Goal: Task Accomplishment & Management: Manage account settings

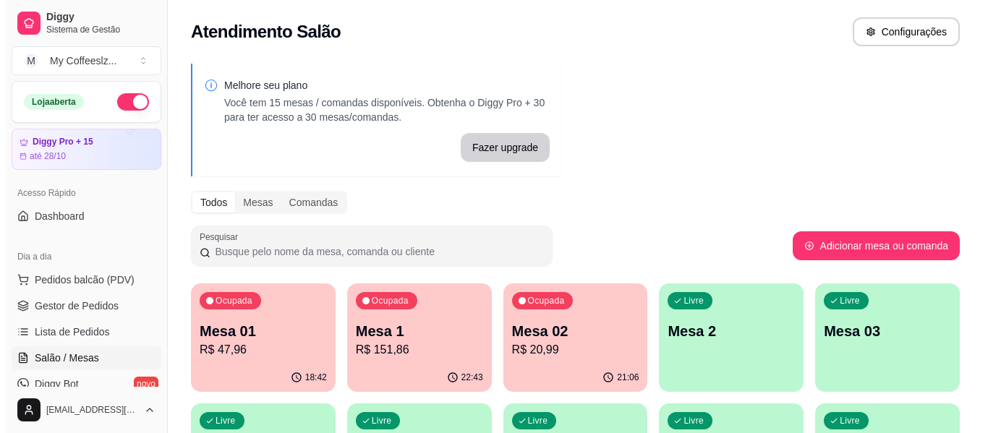
scroll to position [159, 0]
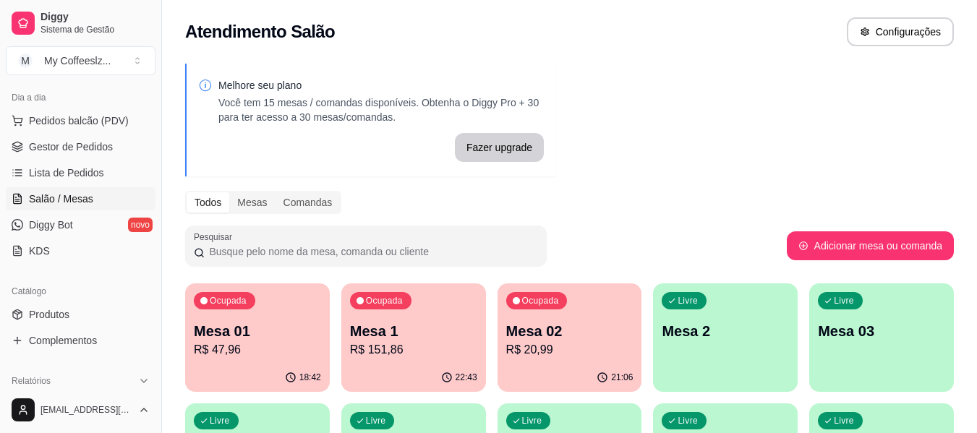
click at [734, 319] on div "Livre Mesa 2" at bounding box center [725, 329] width 145 height 91
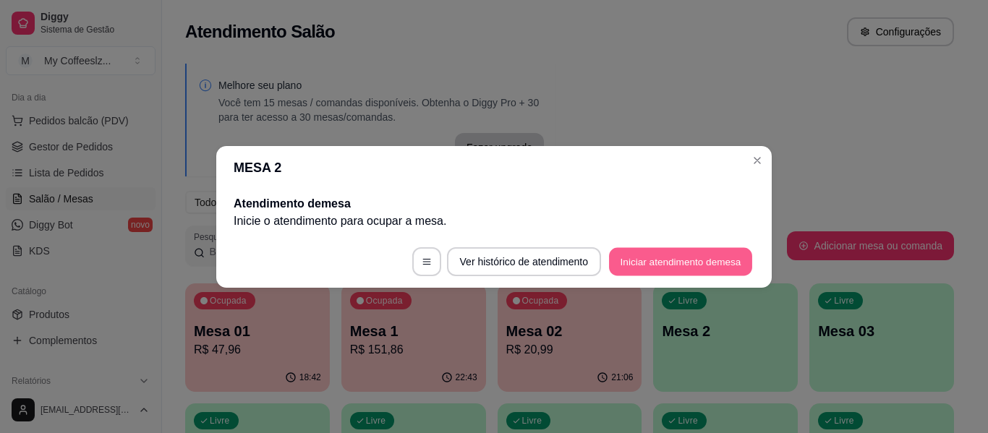
click at [697, 258] on button "Iniciar atendimento de mesa" at bounding box center [680, 261] width 143 height 28
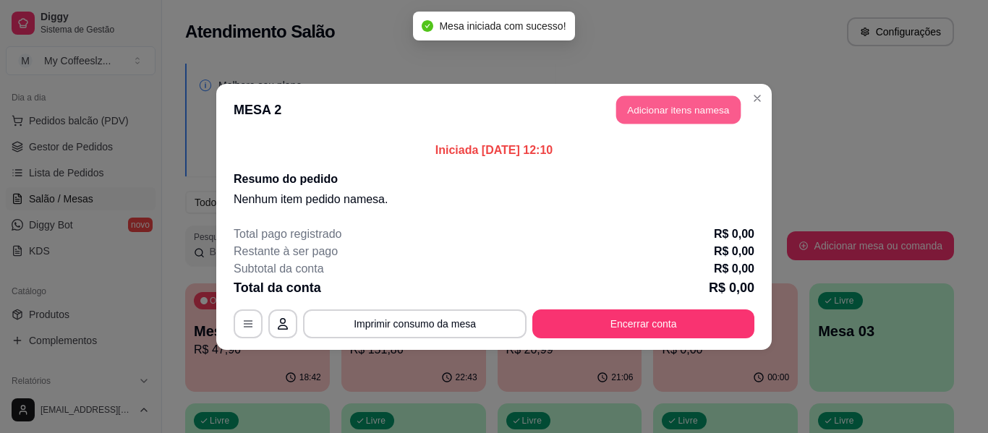
click at [650, 114] on button "Adicionar itens na mesa" at bounding box center [678, 109] width 124 height 28
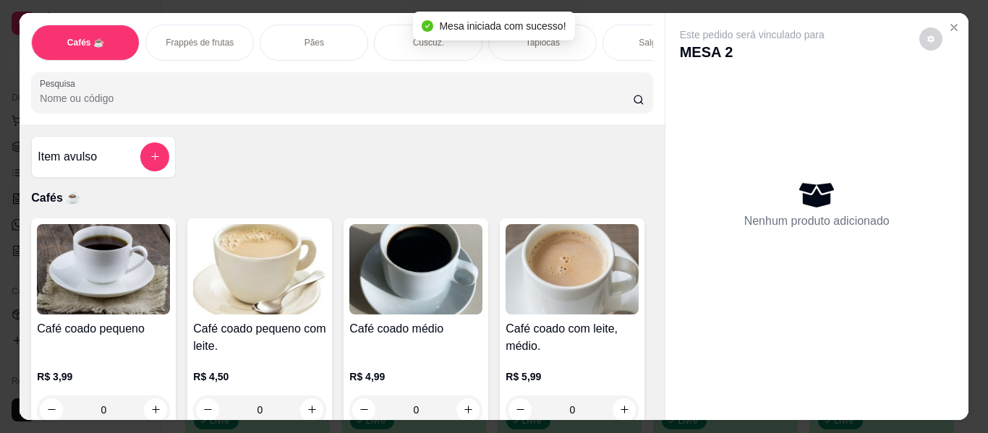
click at [606, 25] on div "Salgados" at bounding box center [657, 43] width 109 height 36
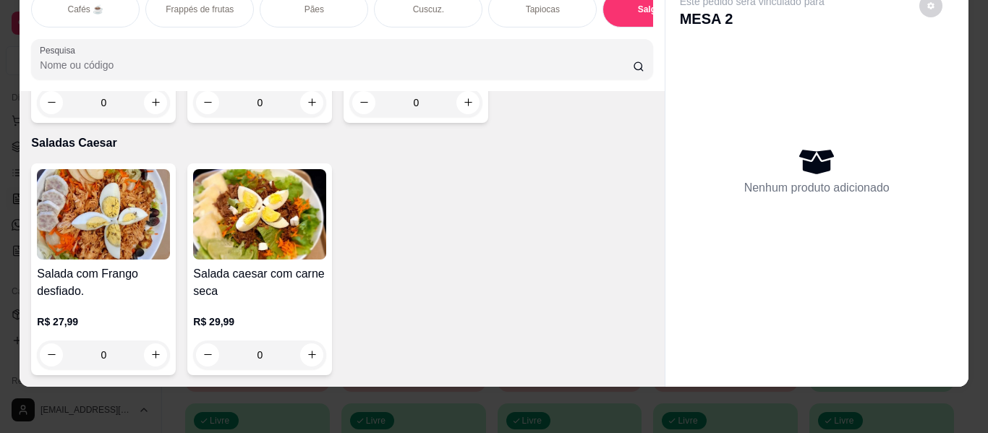
scroll to position [10069, 0]
click at [476, 251] on div "Salada com Frango desfiado. R$ 27,99 0 Salada caesar com carne seca R$ 29,99 0" at bounding box center [341, 269] width 621 height 212
click at [313, 345] on button "increase-product-quantity" at bounding box center [311, 355] width 23 height 23
type input "1"
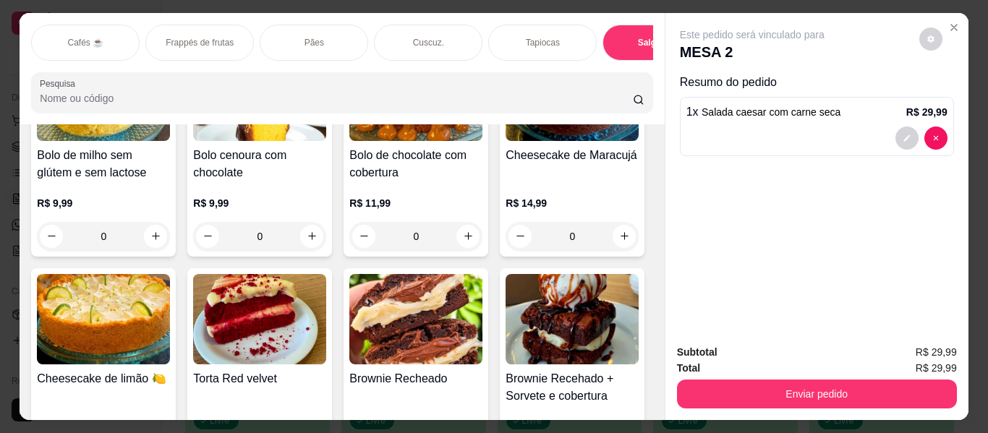
scroll to position [0, 0]
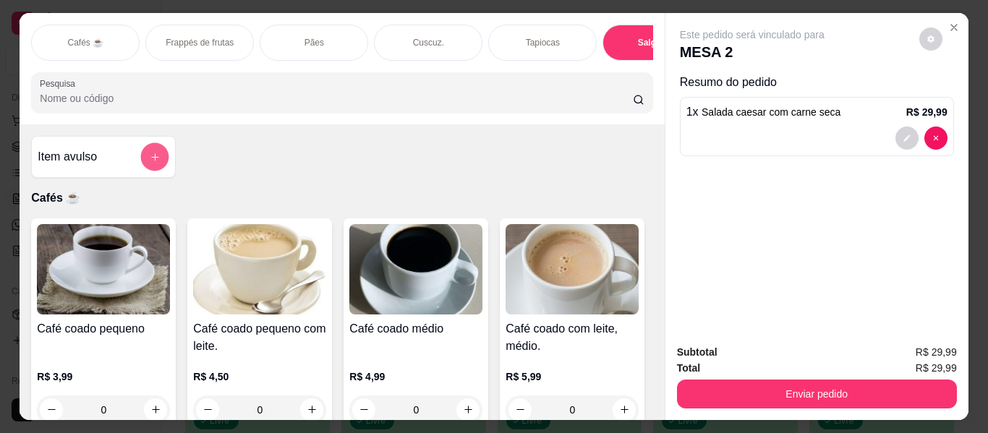
click at [149, 143] on button "add-separate-item" at bounding box center [155, 157] width 28 height 28
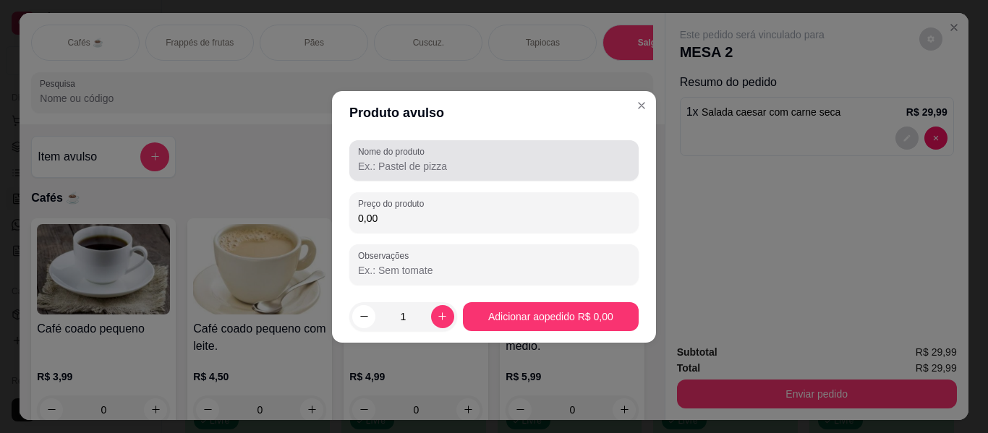
click at [407, 152] on label "Nome do produto" at bounding box center [394, 151] width 72 height 12
click at [407, 159] on input "Nome do produto" at bounding box center [494, 166] width 272 height 14
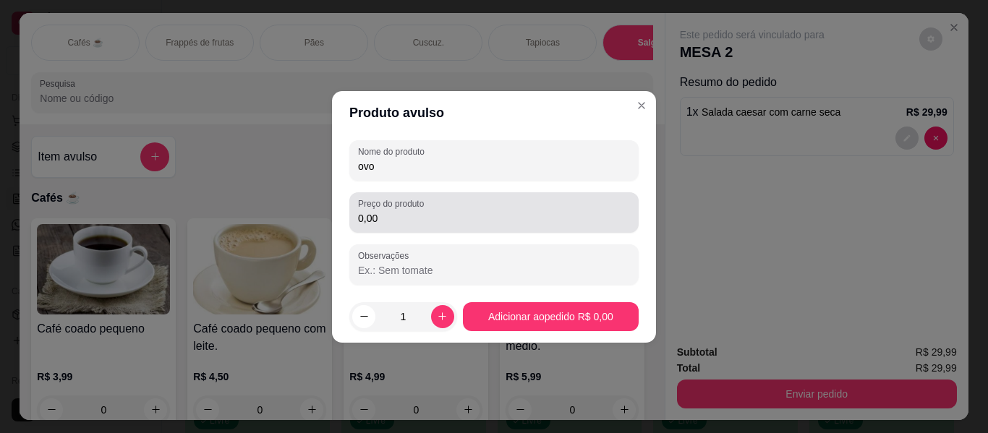
type input "ovo"
click at [407, 217] on input "0,00" at bounding box center [494, 218] width 272 height 14
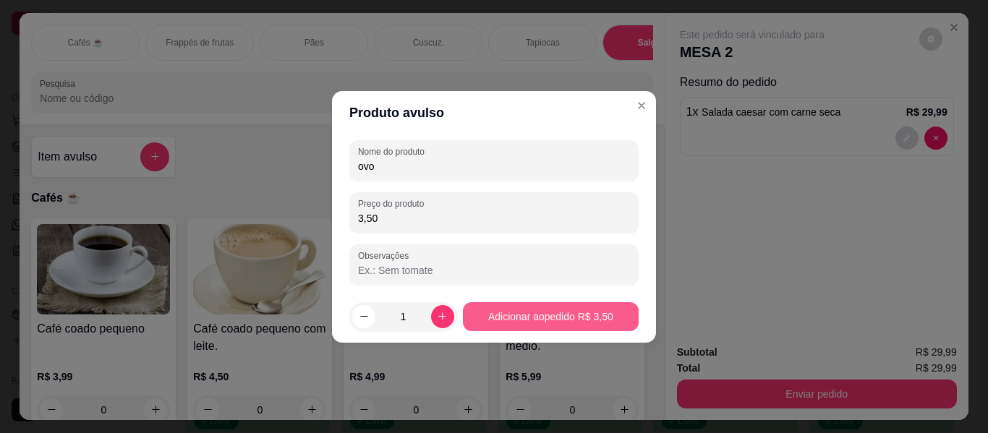
type input "3,50"
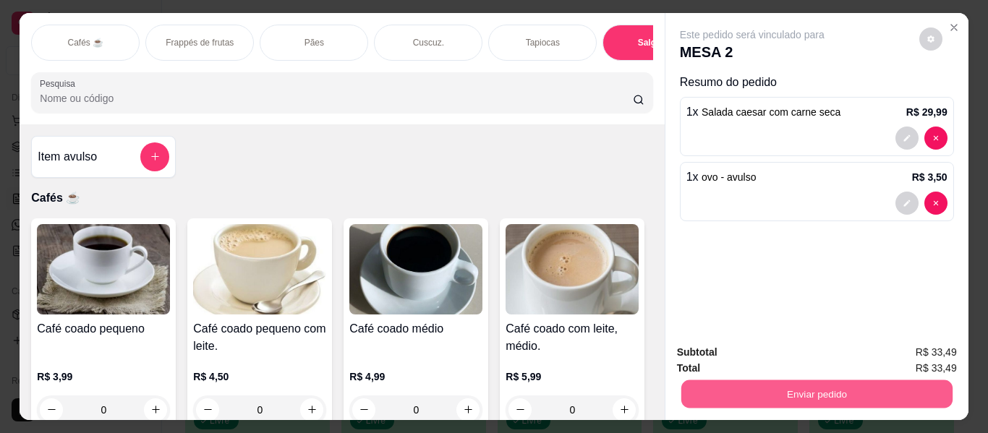
click at [901, 396] on button "Enviar pedido" at bounding box center [816, 394] width 271 height 28
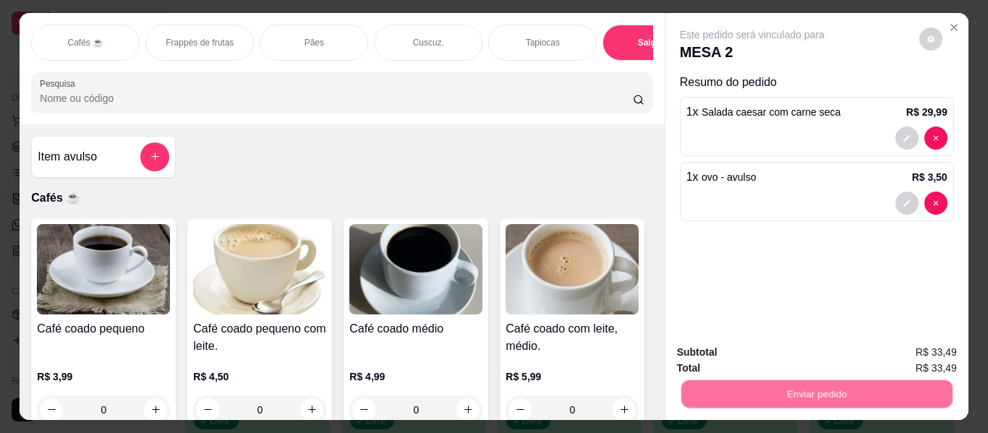
click at [907, 347] on button "Enviar pedido" at bounding box center [919, 352] width 82 height 27
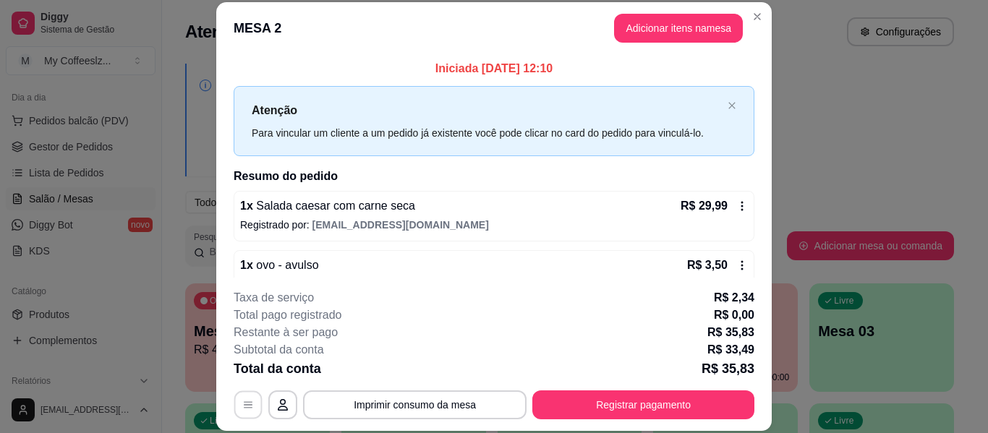
click at [242, 405] on icon "button" at bounding box center [248, 405] width 12 height 12
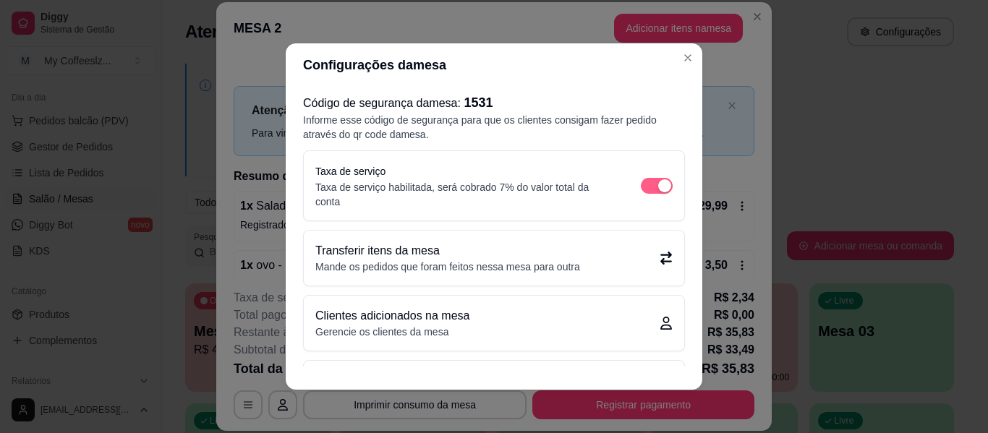
click at [658, 181] on div "button" at bounding box center [664, 185] width 13 height 13
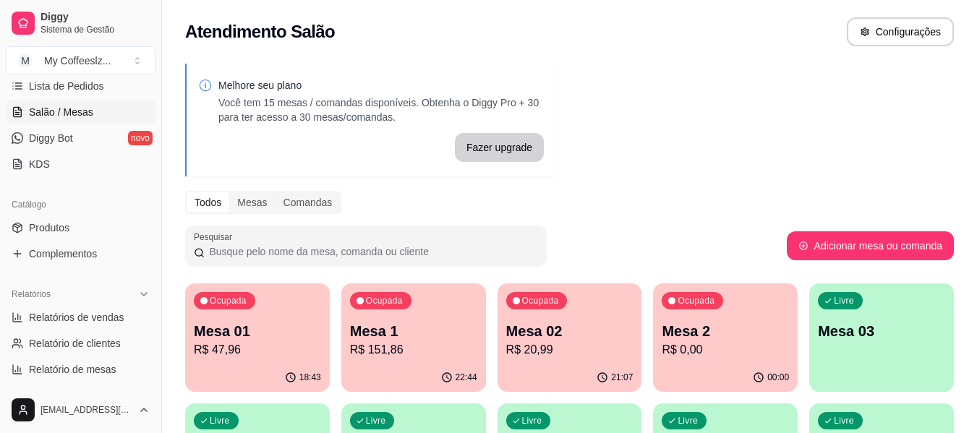
scroll to position [174, 0]
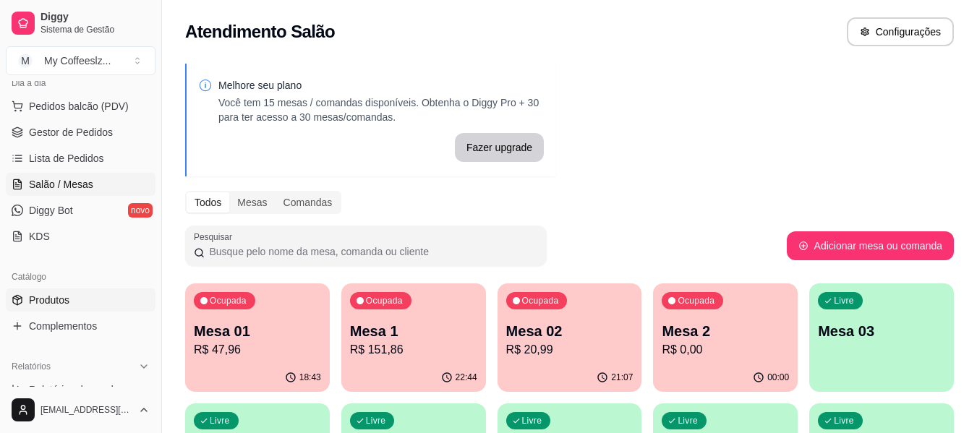
click at [54, 291] on link "Produtos" at bounding box center [81, 300] width 150 height 23
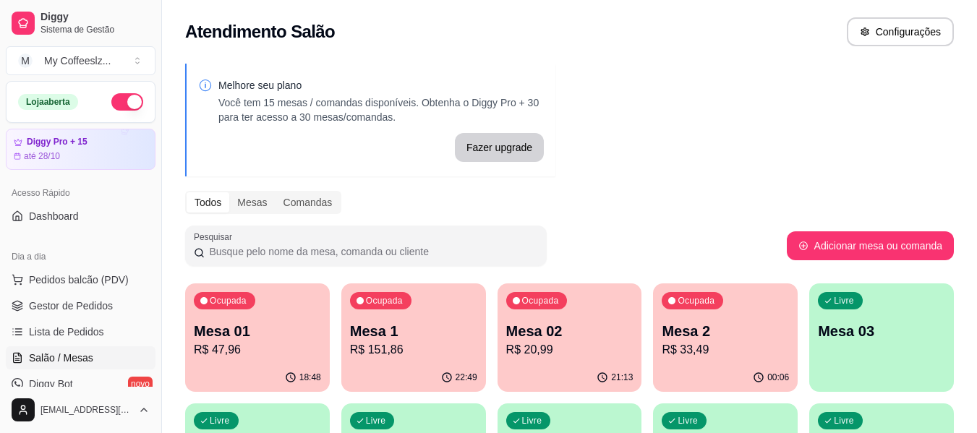
click at [697, 319] on div "Ocupada Mesa 2 R$ 33,49" at bounding box center [725, 324] width 145 height 80
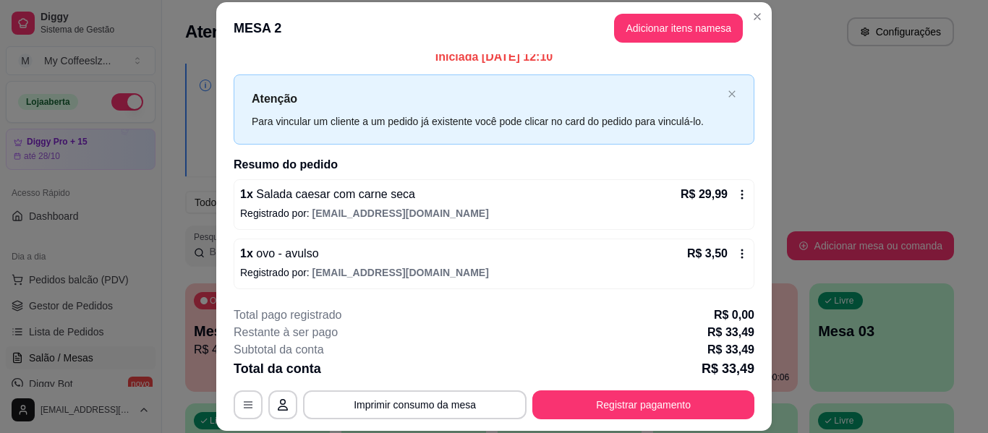
scroll to position [44, 0]
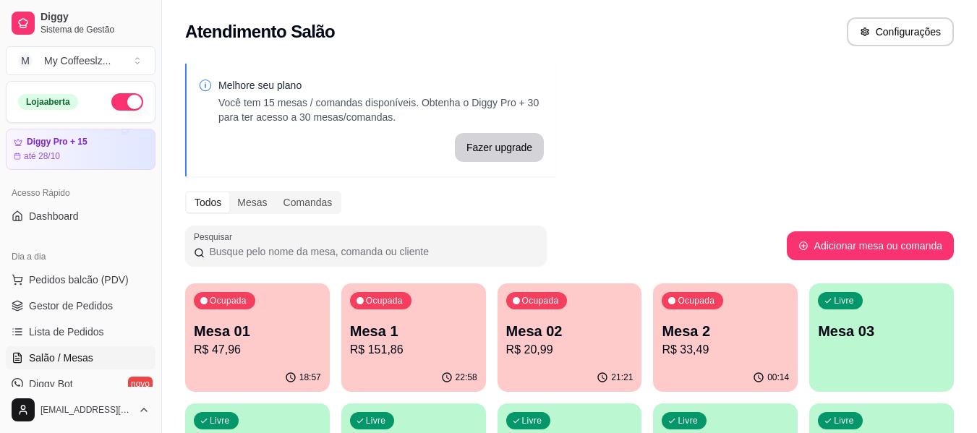
click at [646, 52] on div "Atendimento Salão Configurações" at bounding box center [569, 27] width 815 height 55
click at [532, 355] on p "R$ 20,99" at bounding box center [569, 349] width 127 height 17
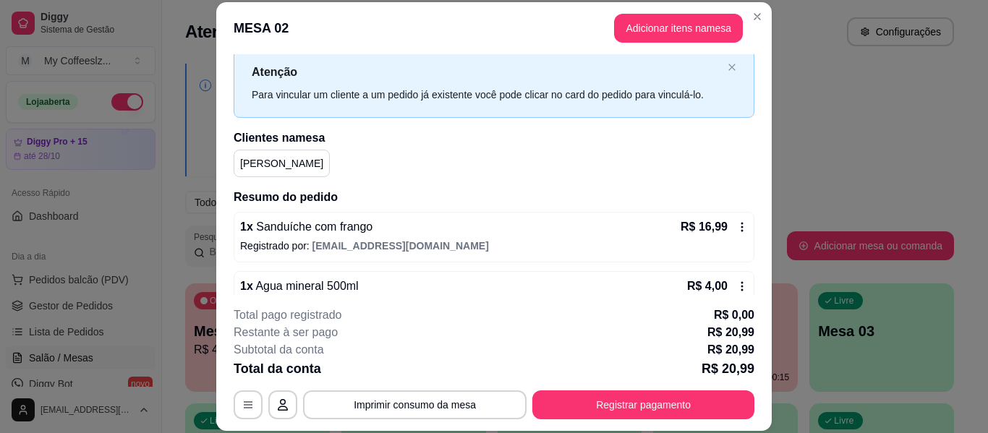
scroll to position [71, 0]
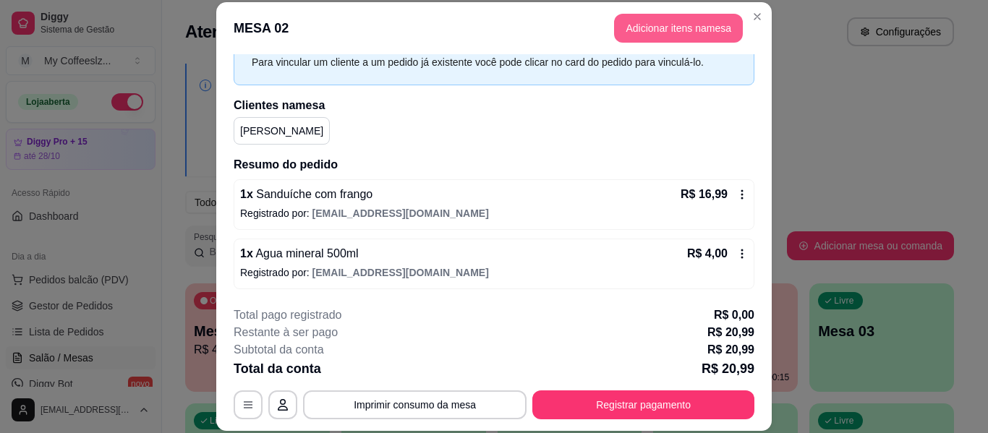
click at [653, 25] on button "Adicionar itens na mesa" at bounding box center [678, 28] width 129 height 29
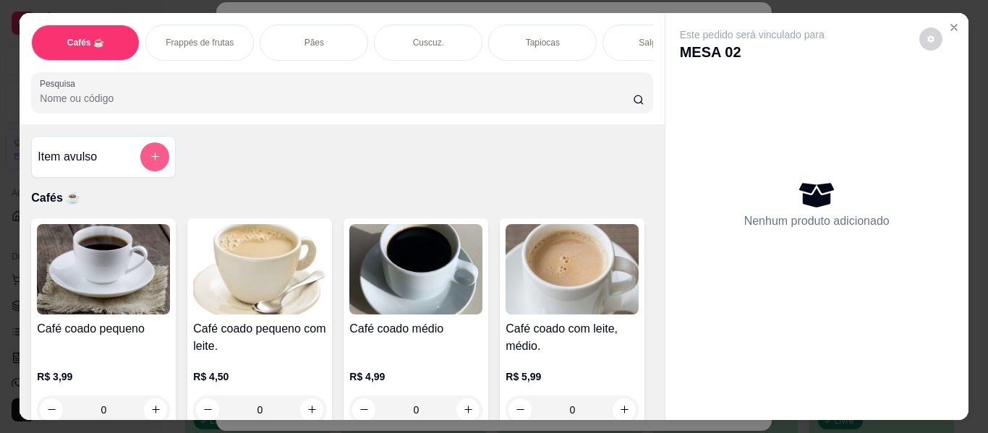
click at [156, 143] on button "add-separate-item" at bounding box center [154, 157] width 29 height 29
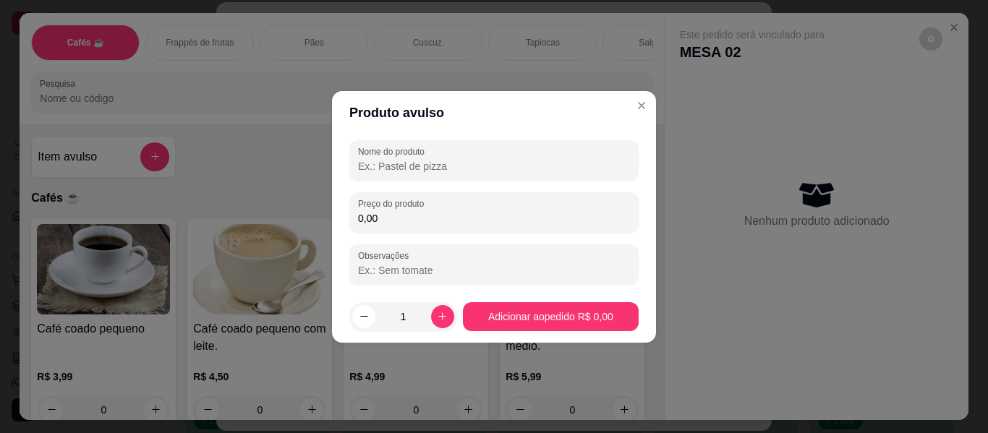
click at [434, 163] on input "Nome do produto" at bounding box center [494, 166] width 272 height 14
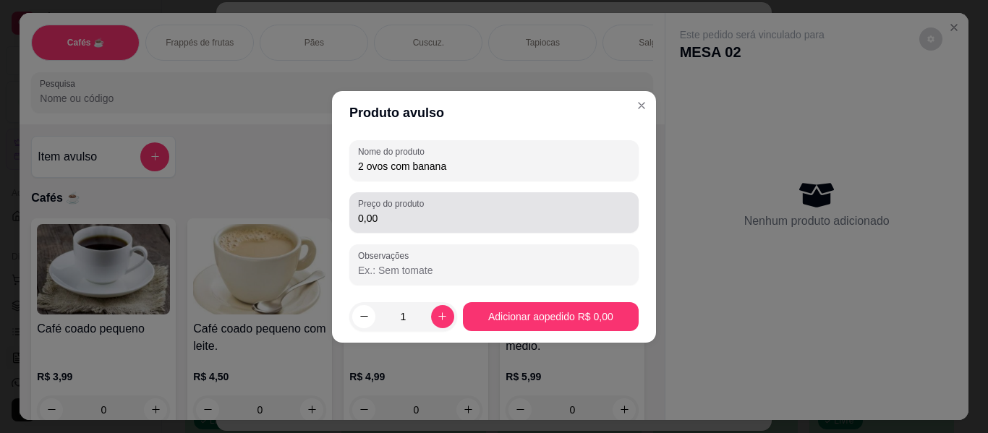
type input "2 ovos com banana"
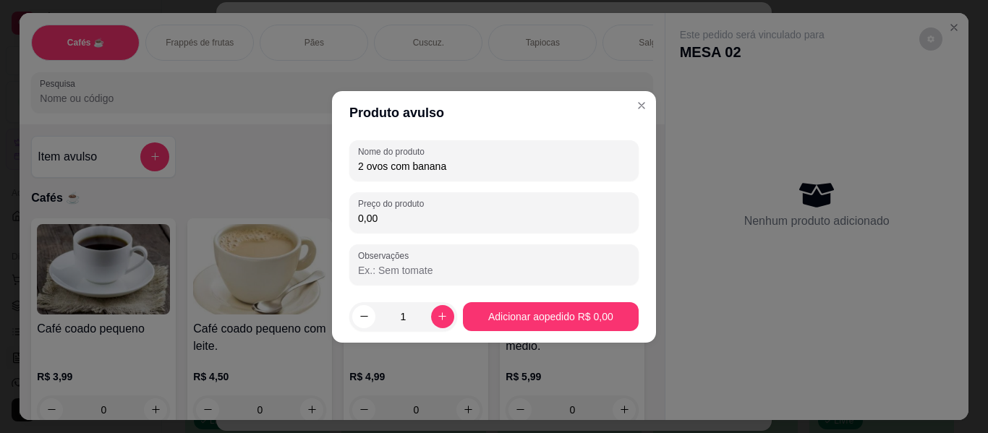
click at [447, 211] on input "0,00" at bounding box center [494, 218] width 272 height 14
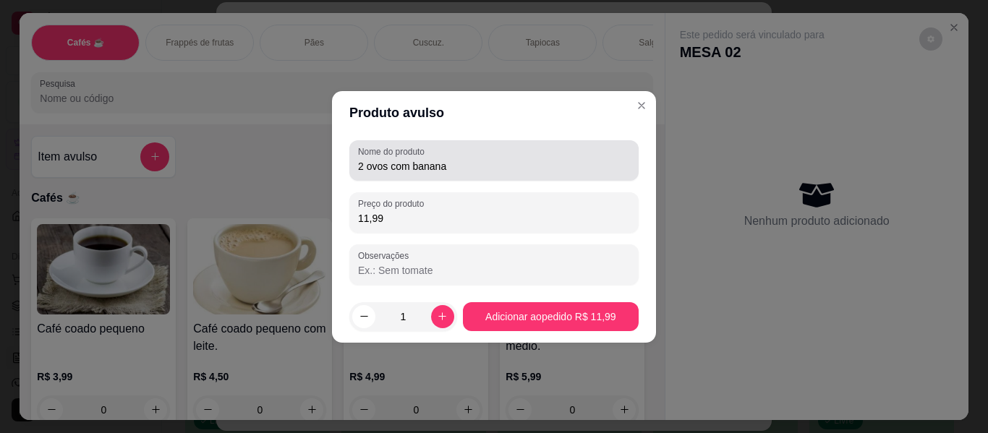
type input "11,99"
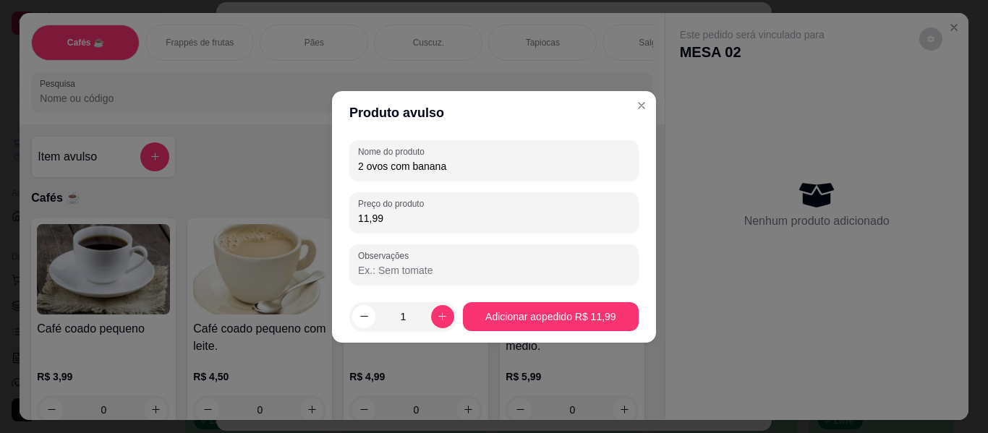
click at [467, 166] on input "2 ovos com banana" at bounding box center [494, 166] width 272 height 14
type input "2 ovos com banana frita"
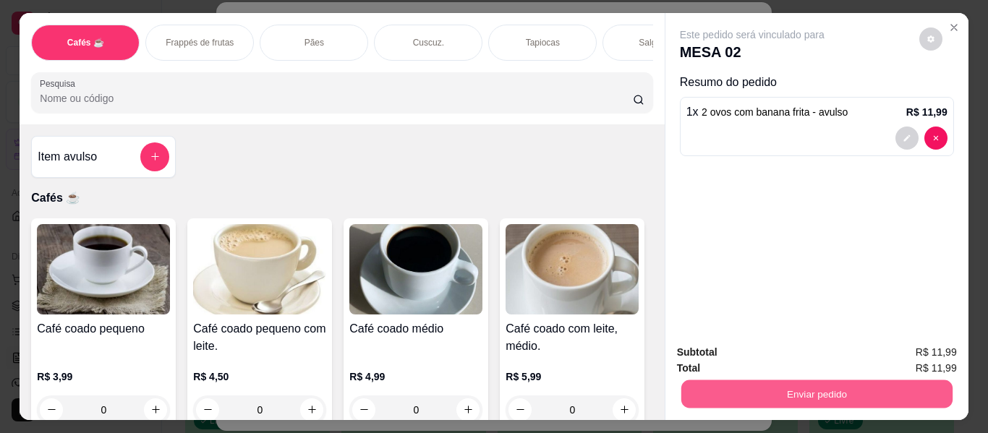
click at [864, 389] on button "Enviar pedido" at bounding box center [816, 394] width 271 height 28
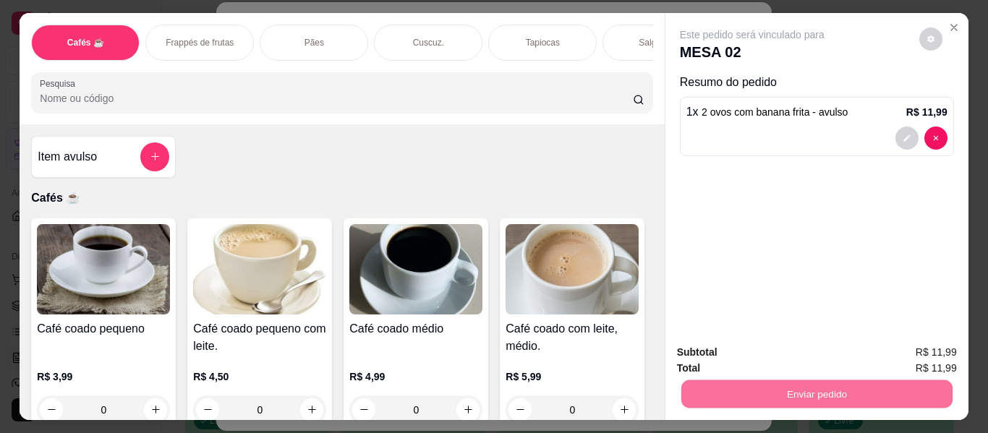
click at [902, 346] on button "Enviar pedido" at bounding box center [919, 353] width 82 height 27
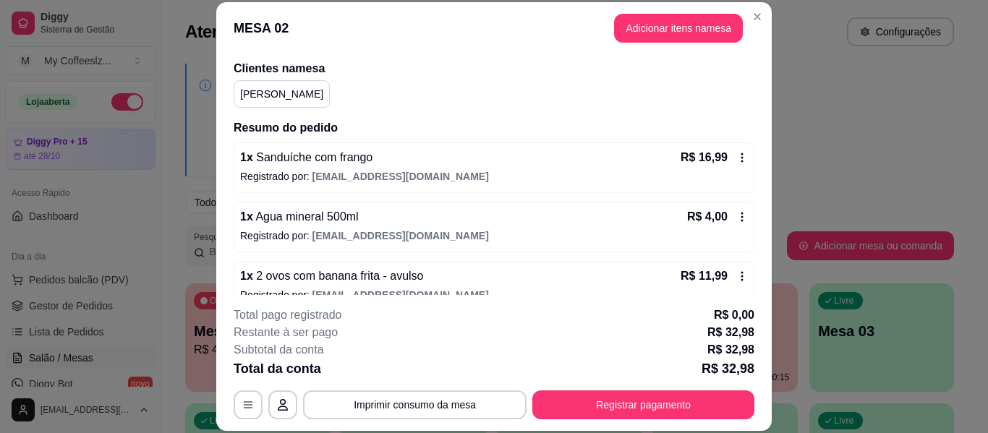
scroll to position [130, 0]
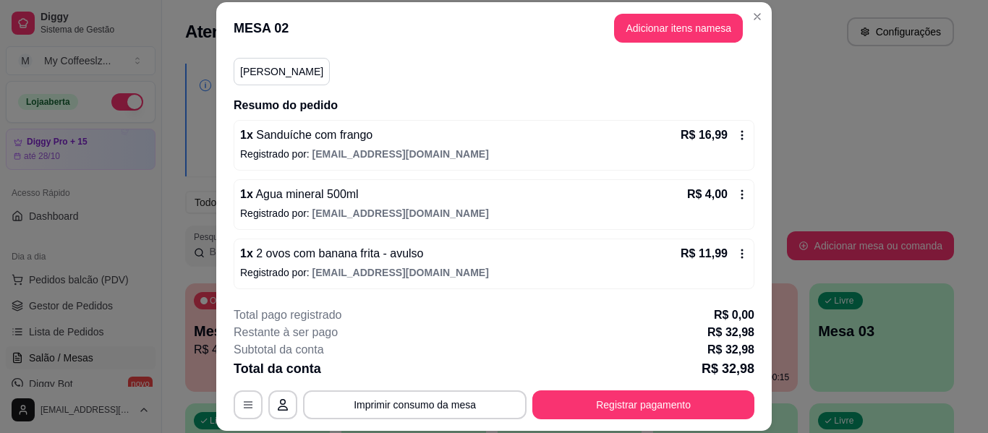
click at [365, 22] on header "MESA 02 Adicionar itens na mesa" at bounding box center [494, 28] width 556 height 52
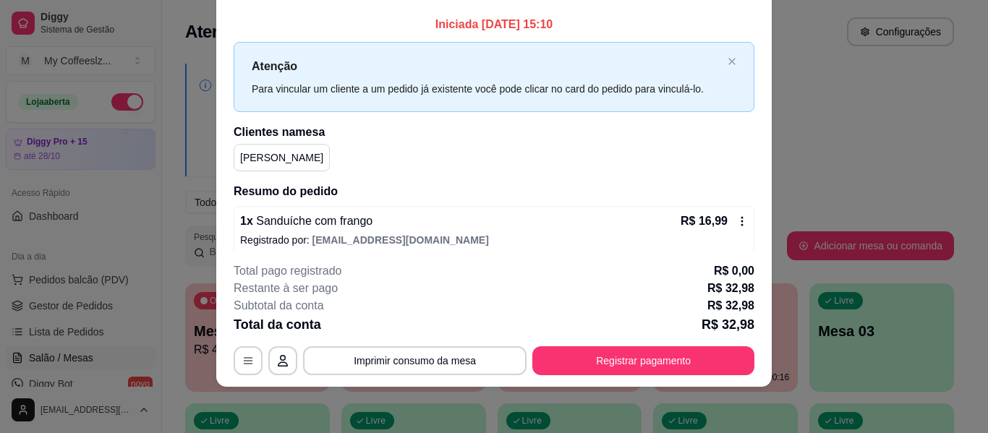
scroll to position [0, 0]
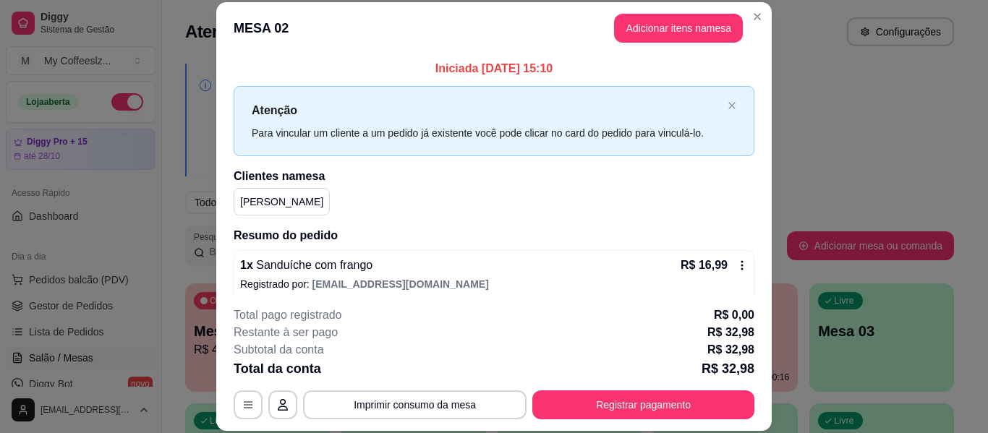
click at [537, 202] on div "Dani" at bounding box center [494, 201] width 521 height 27
click at [391, 42] on header "MESA 02 Adicionar itens na mesa" at bounding box center [494, 28] width 556 height 52
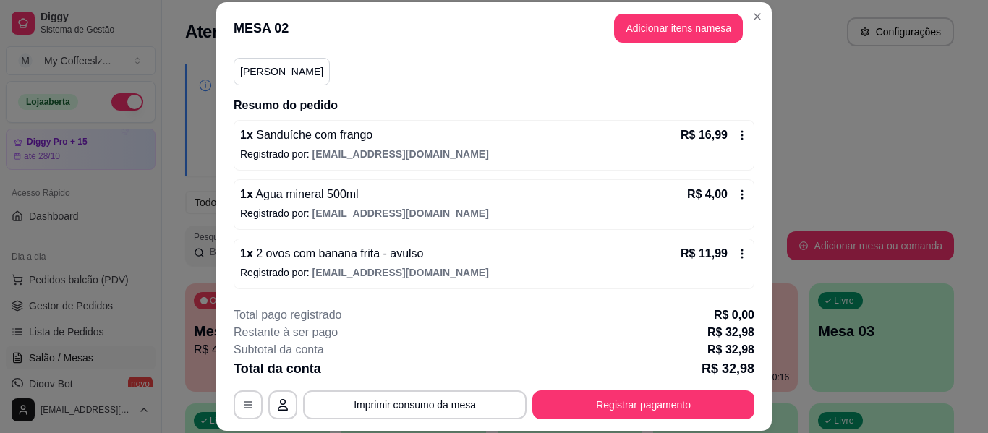
scroll to position [44, 0]
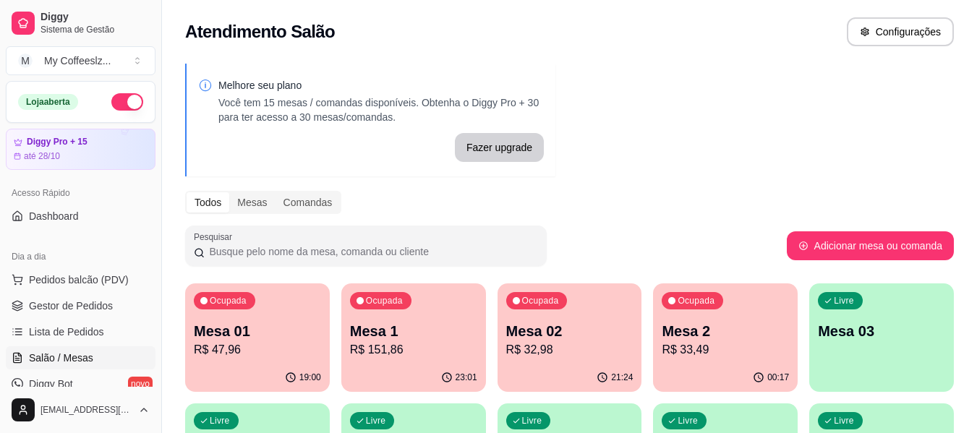
click at [604, 361] on div "Ocupada Mesa 02 R$ 32,98" at bounding box center [570, 324] width 145 height 80
click at [755, 355] on p "R$ 33,49" at bounding box center [726, 349] width 124 height 17
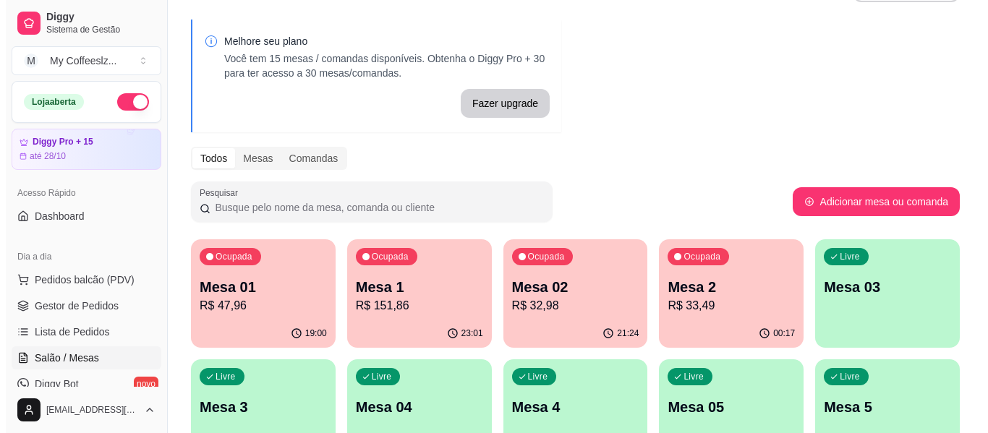
scroll to position [0, 0]
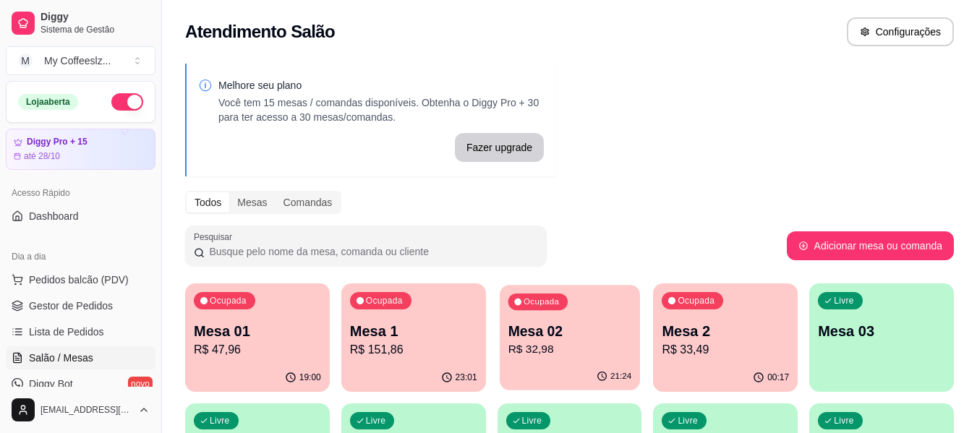
click at [556, 374] on div "21:24" at bounding box center [570, 376] width 140 height 27
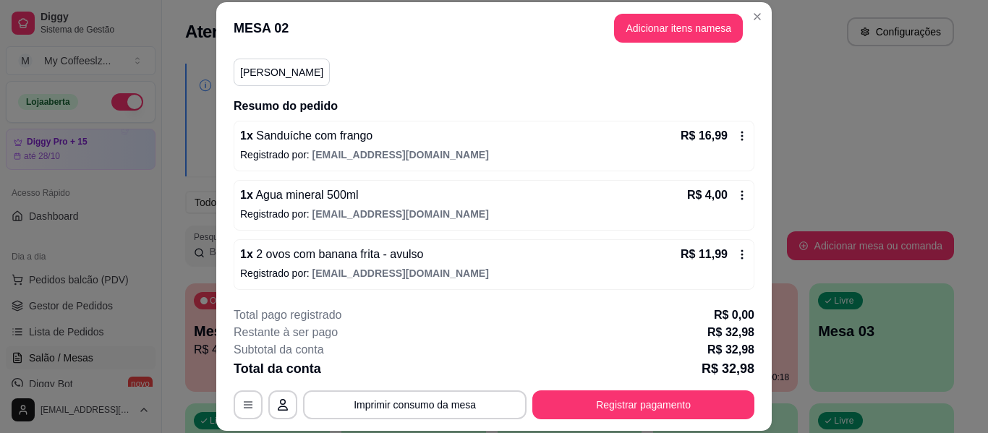
scroll to position [130, 0]
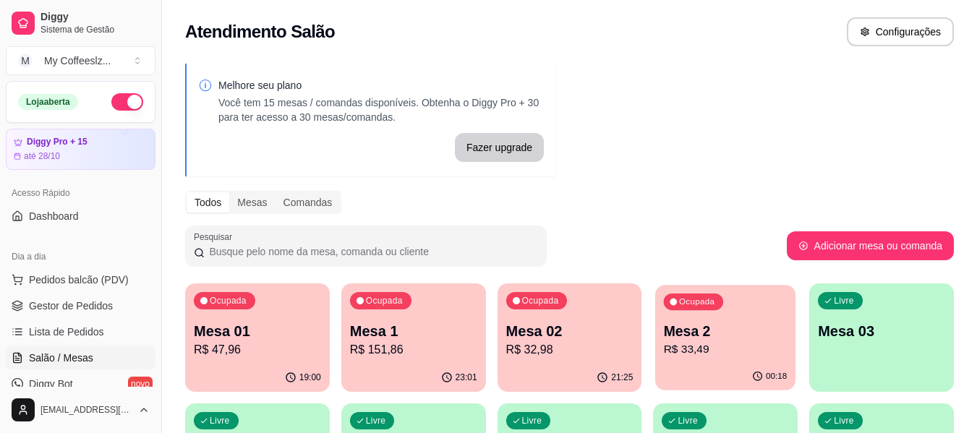
click at [741, 365] on div "00:18" at bounding box center [725, 376] width 140 height 27
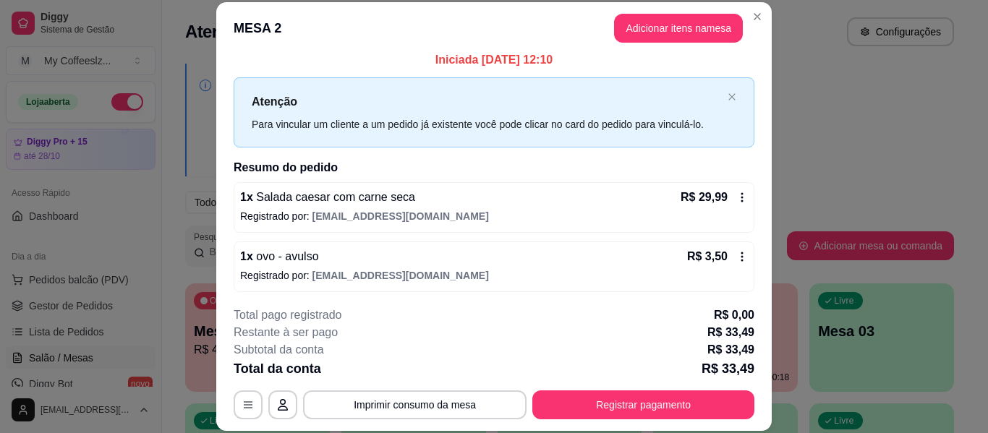
scroll to position [12, 0]
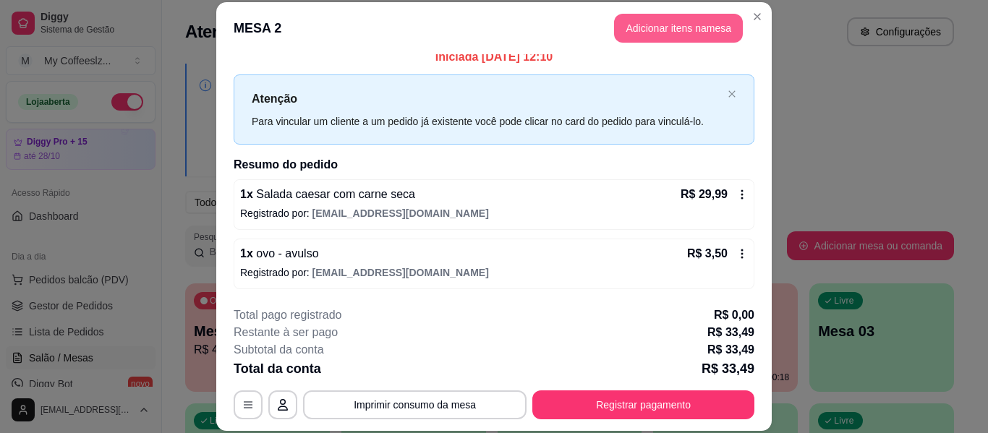
click at [685, 29] on button "Adicionar itens na mesa" at bounding box center [678, 28] width 129 height 29
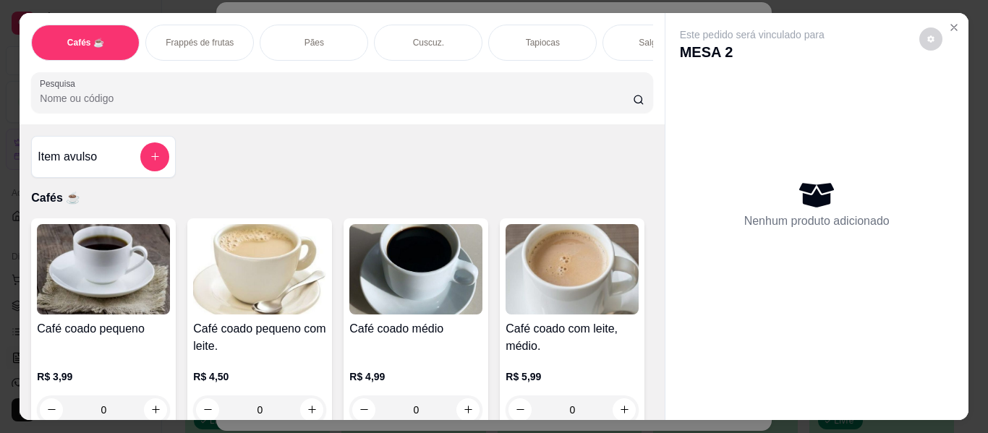
click at [512, 26] on div "Tapiocas" at bounding box center [542, 43] width 109 height 36
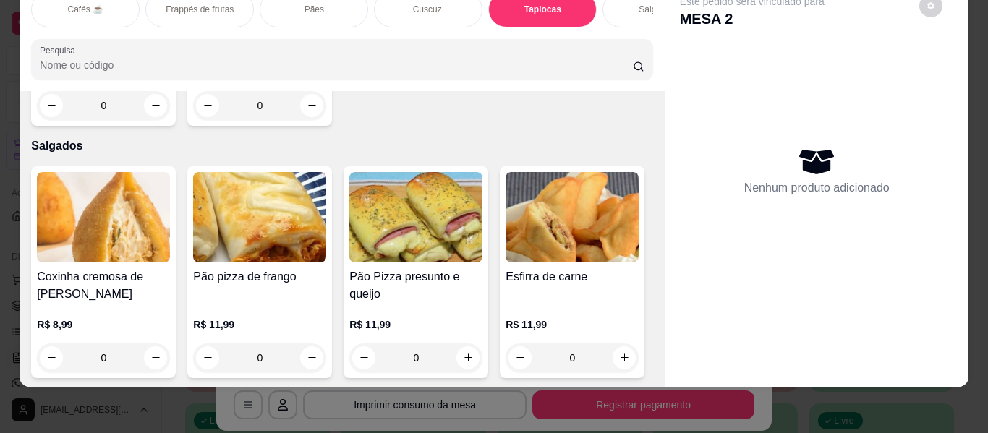
type input "1"
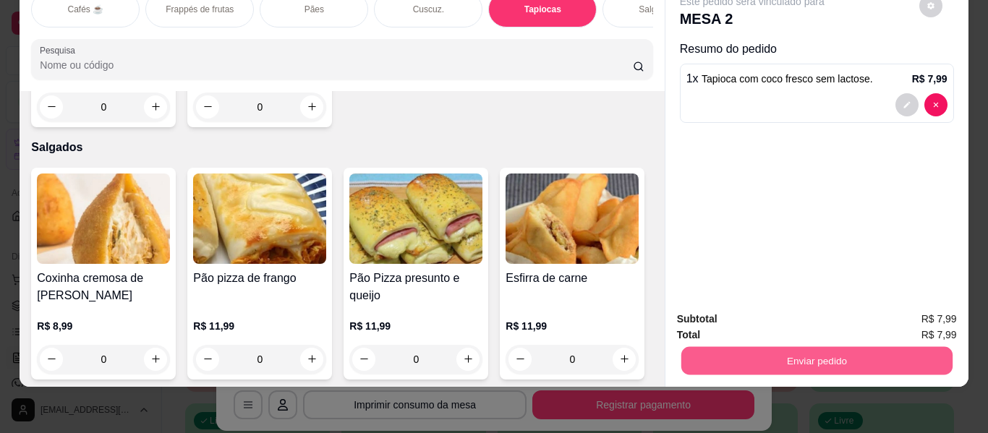
click at [744, 349] on button "Enviar pedido" at bounding box center [816, 361] width 271 height 28
click at [924, 310] on button "Enviar pedido" at bounding box center [919, 313] width 82 height 27
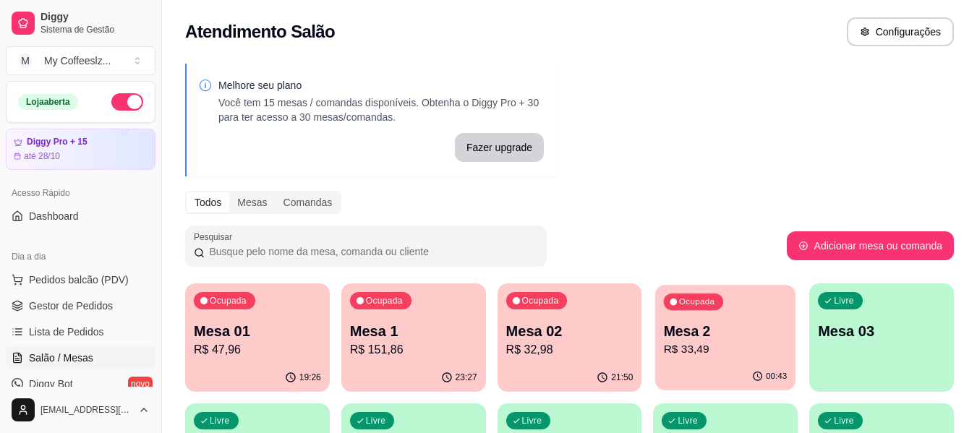
click at [715, 347] on p "R$ 33,49" at bounding box center [726, 349] width 124 height 17
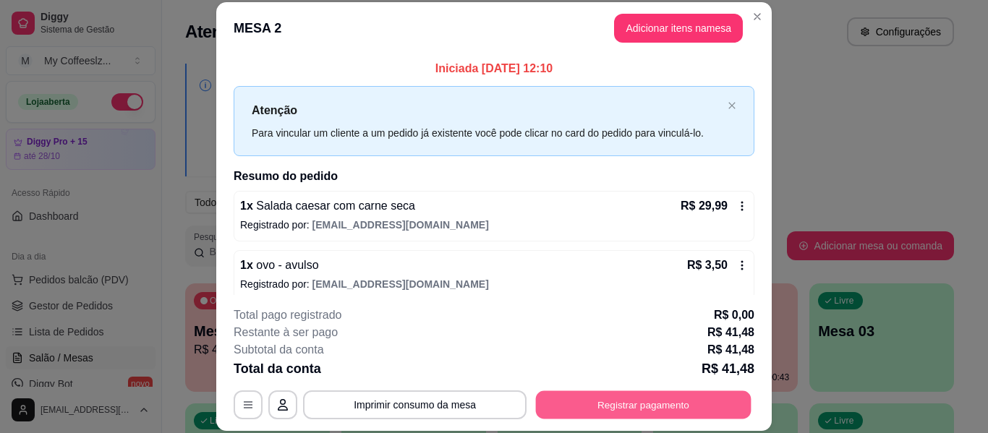
click at [624, 407] on button "Registrar pagamento" at bounding box center [644, 405] width 216 height 28
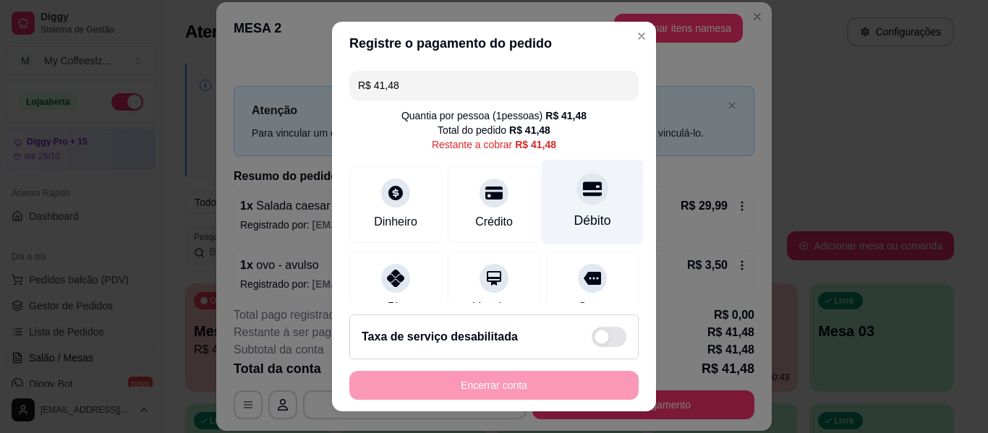
click at [577, 201] on div at bounding box center [593, 189] width 32 height 32
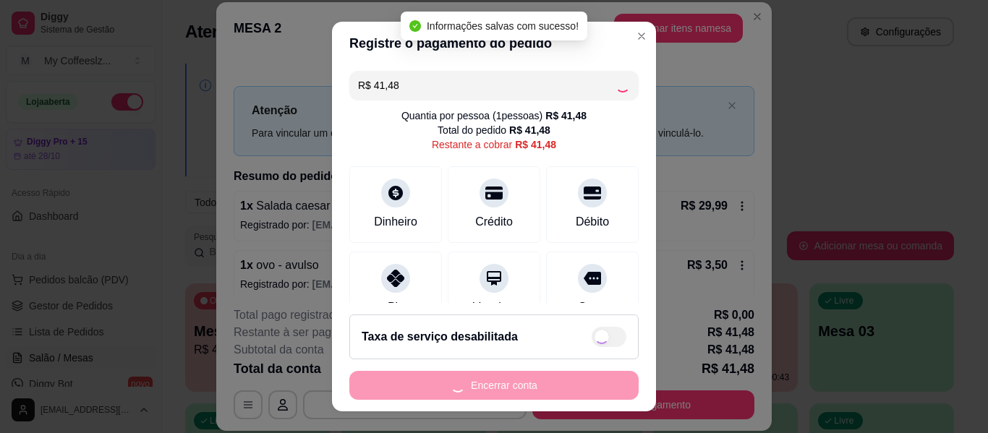
type input "R$ 0,00"
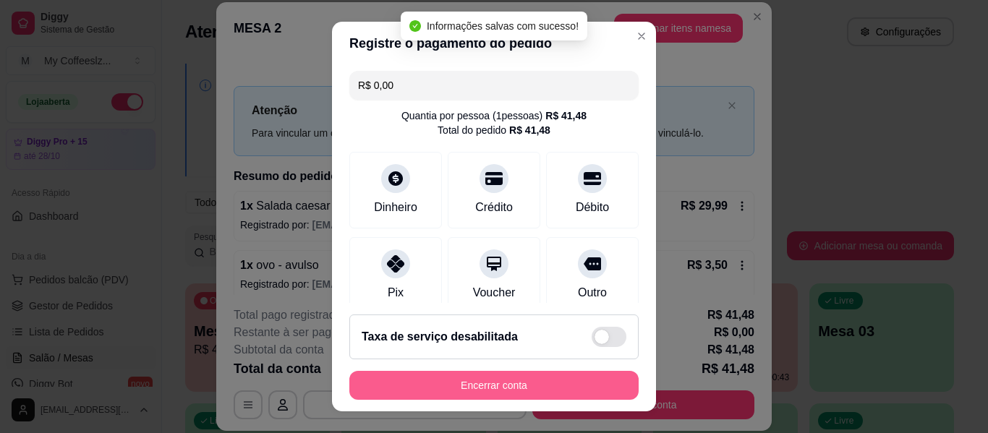
click at [512, 383] on button "Encerrar conta" at bounding box center [493, 385] width 289 height 29
